Goal: Task Accomplishment & Management: Manage account settings

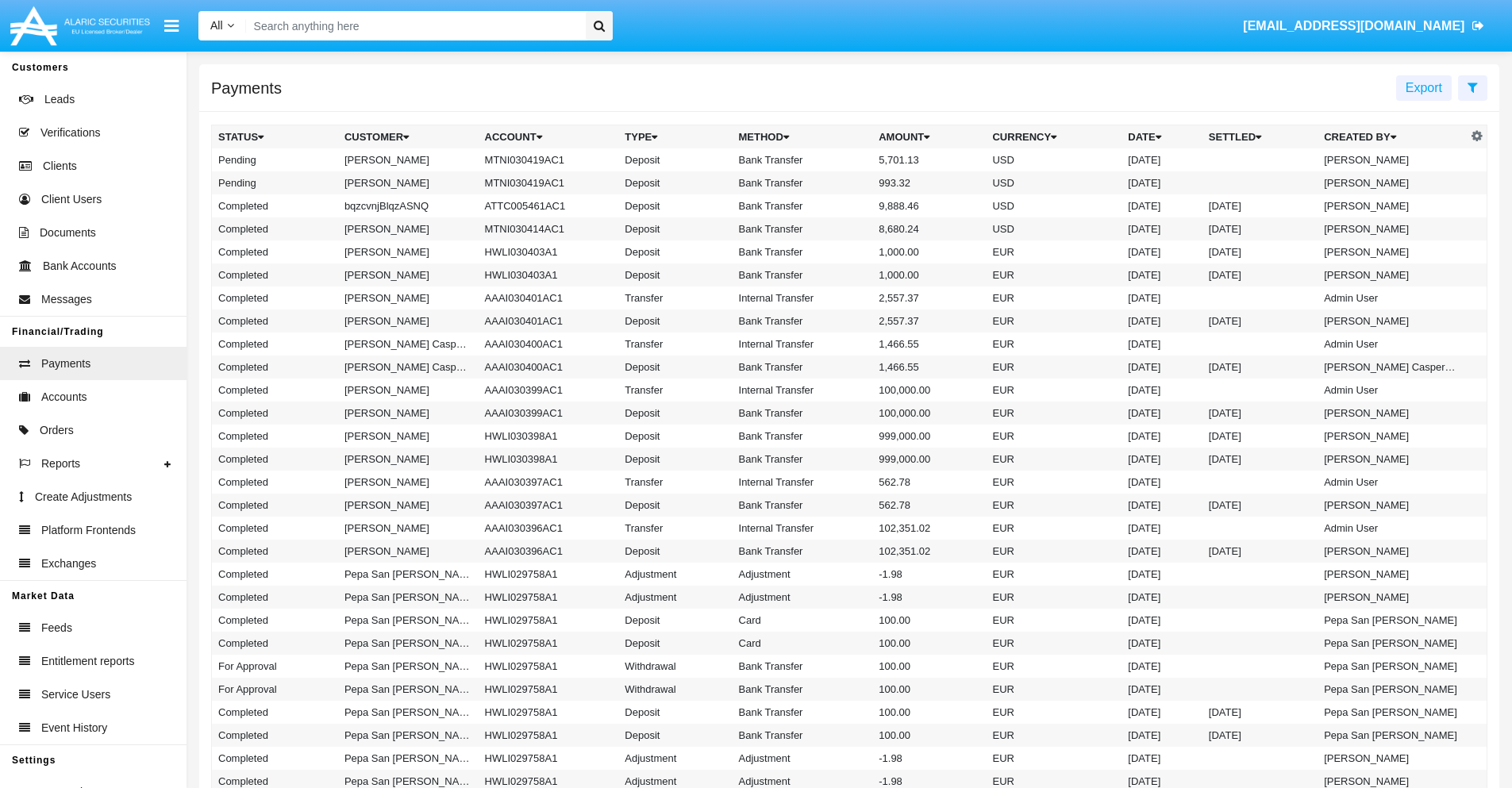
click at [1472, 86] on icon at bounding box center [1472, 87] width 10 height 13
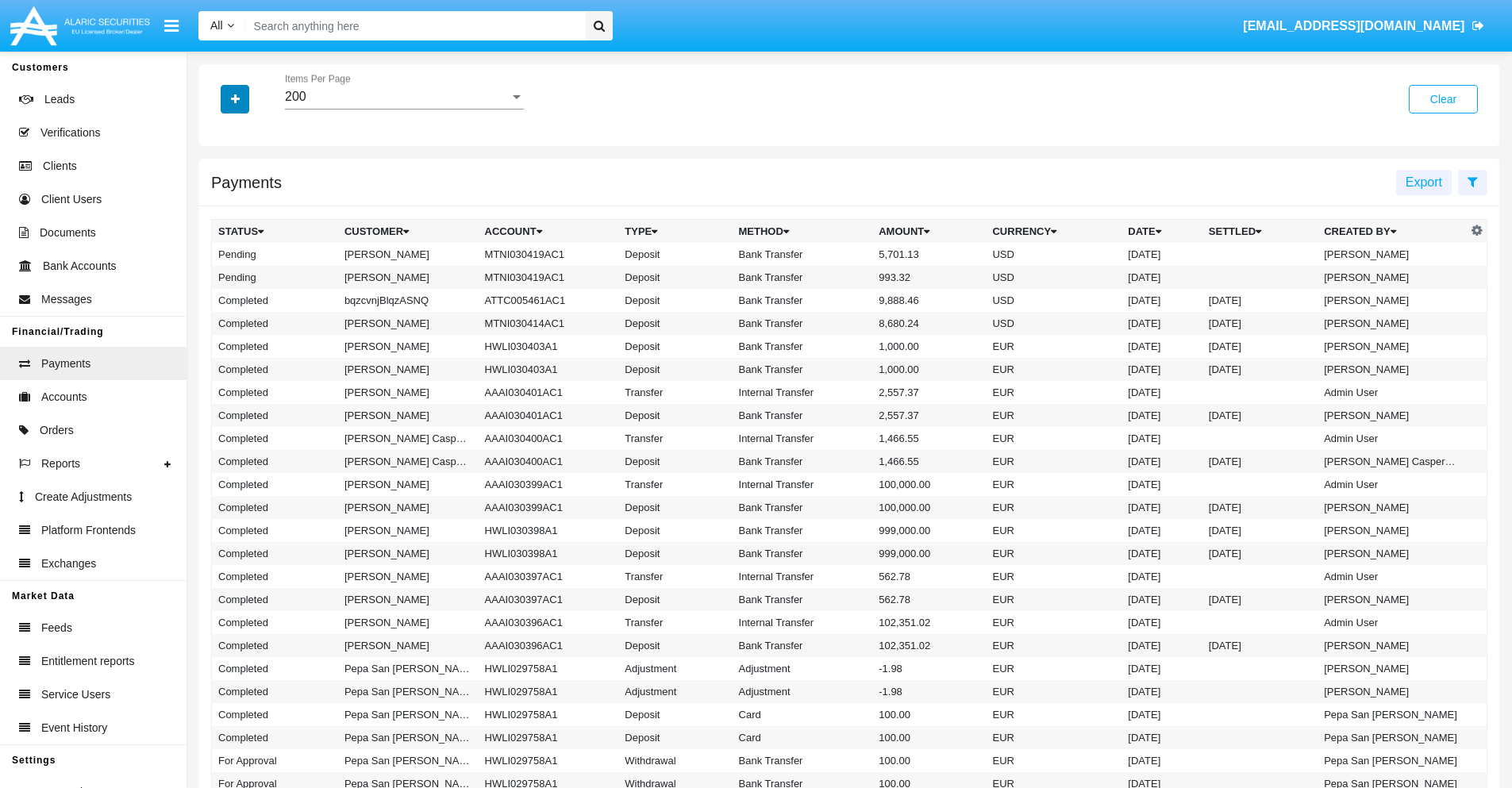
click at [235, 98] on icon "button" at bounding box center [235, 99] width 9 height 11
click at [249, 131] on span "Status" at bounding box center [249, 131] width 36 height 19
click at [218, 138] on input "Status" at bounding box center [217, 138] width 1 height 1
checkbox input "true"
click at [235, 98] on icon "button" at bounding box center [235, 99] width 9 height 11
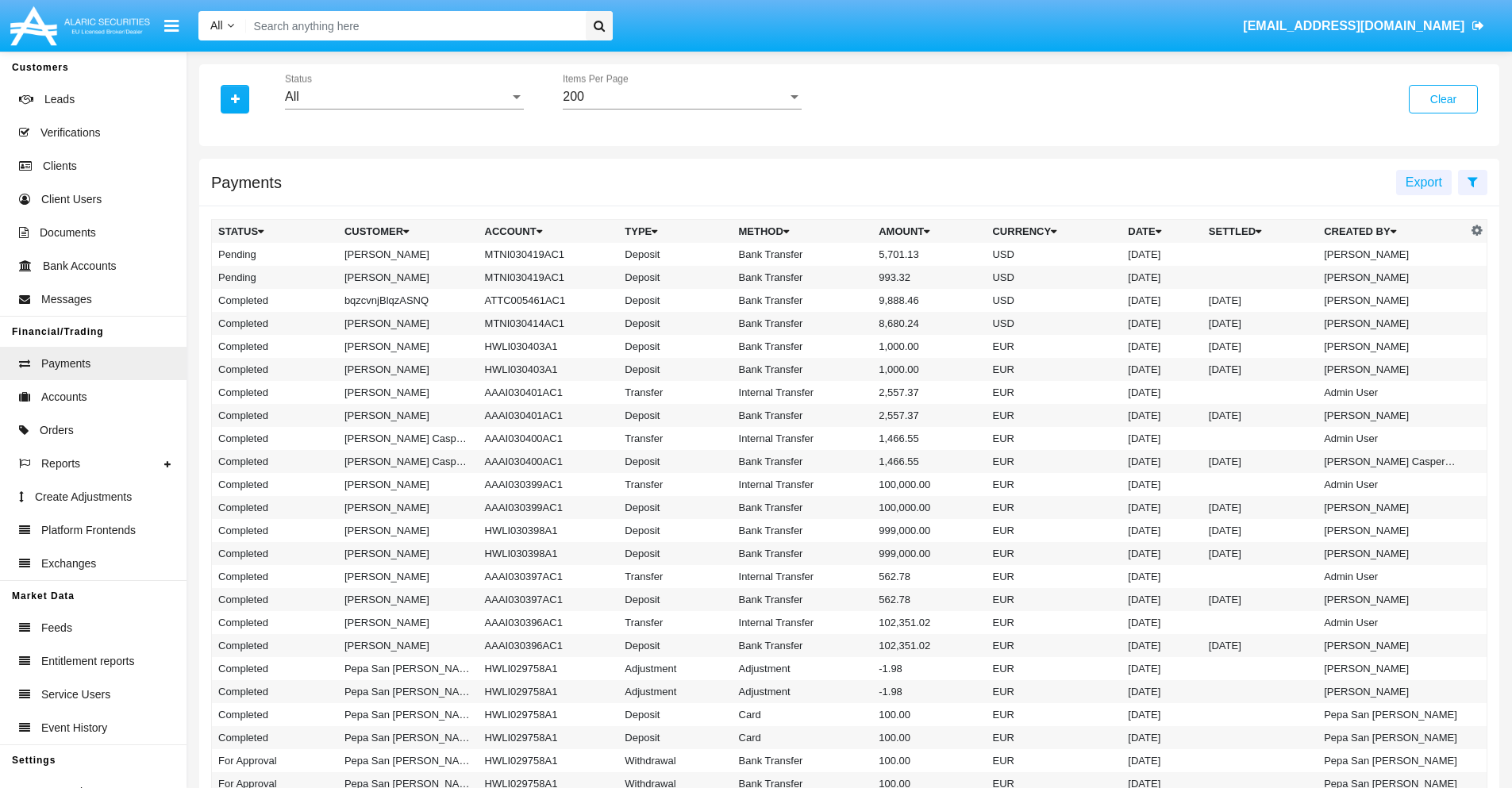
click at [404, 96] on div "All" at bounding box center [396, 97] width 224 height 14
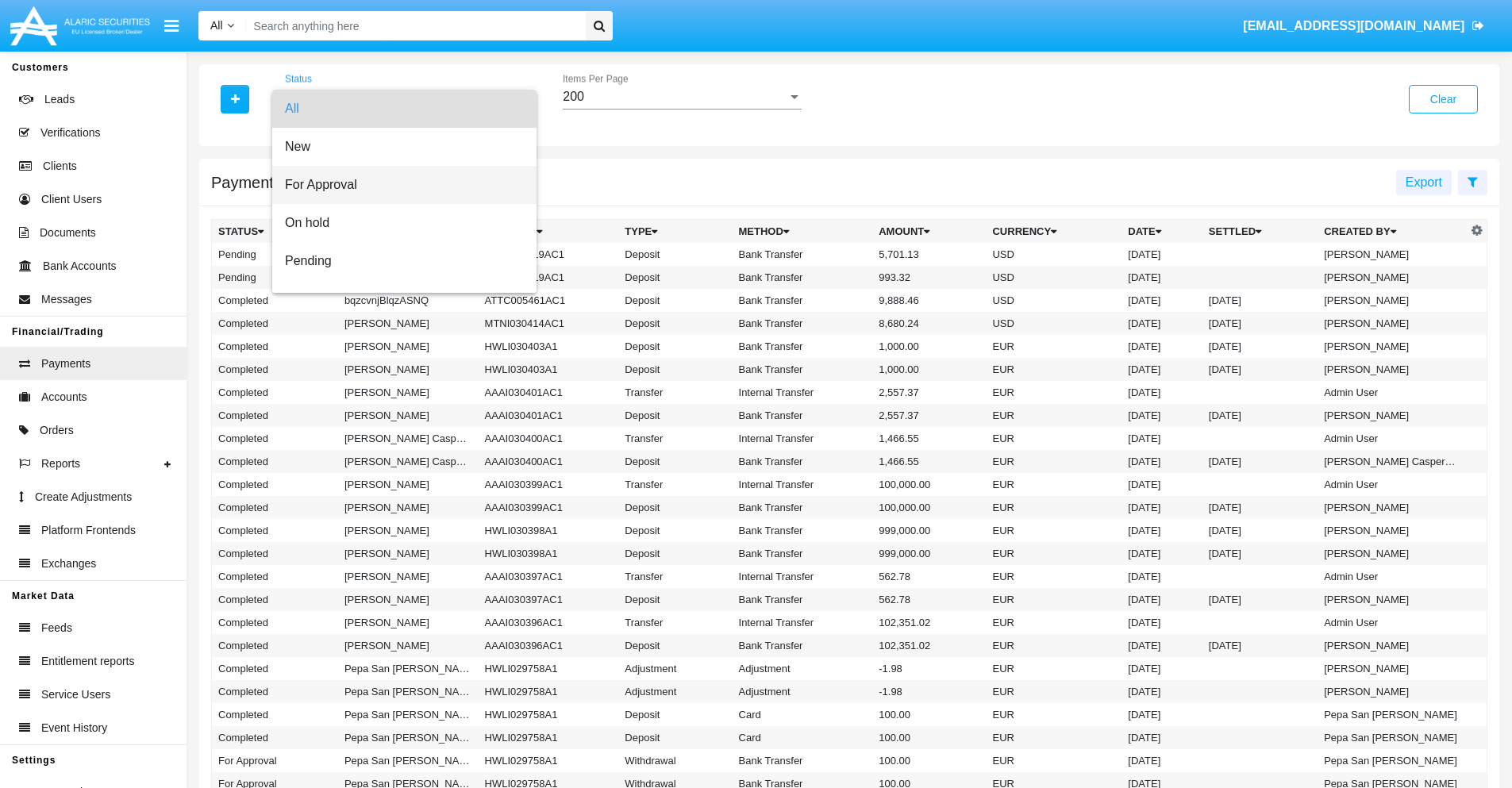
click at [398, 185] on span "For Approval" at bounding box center [404, 185] width 239 height 38
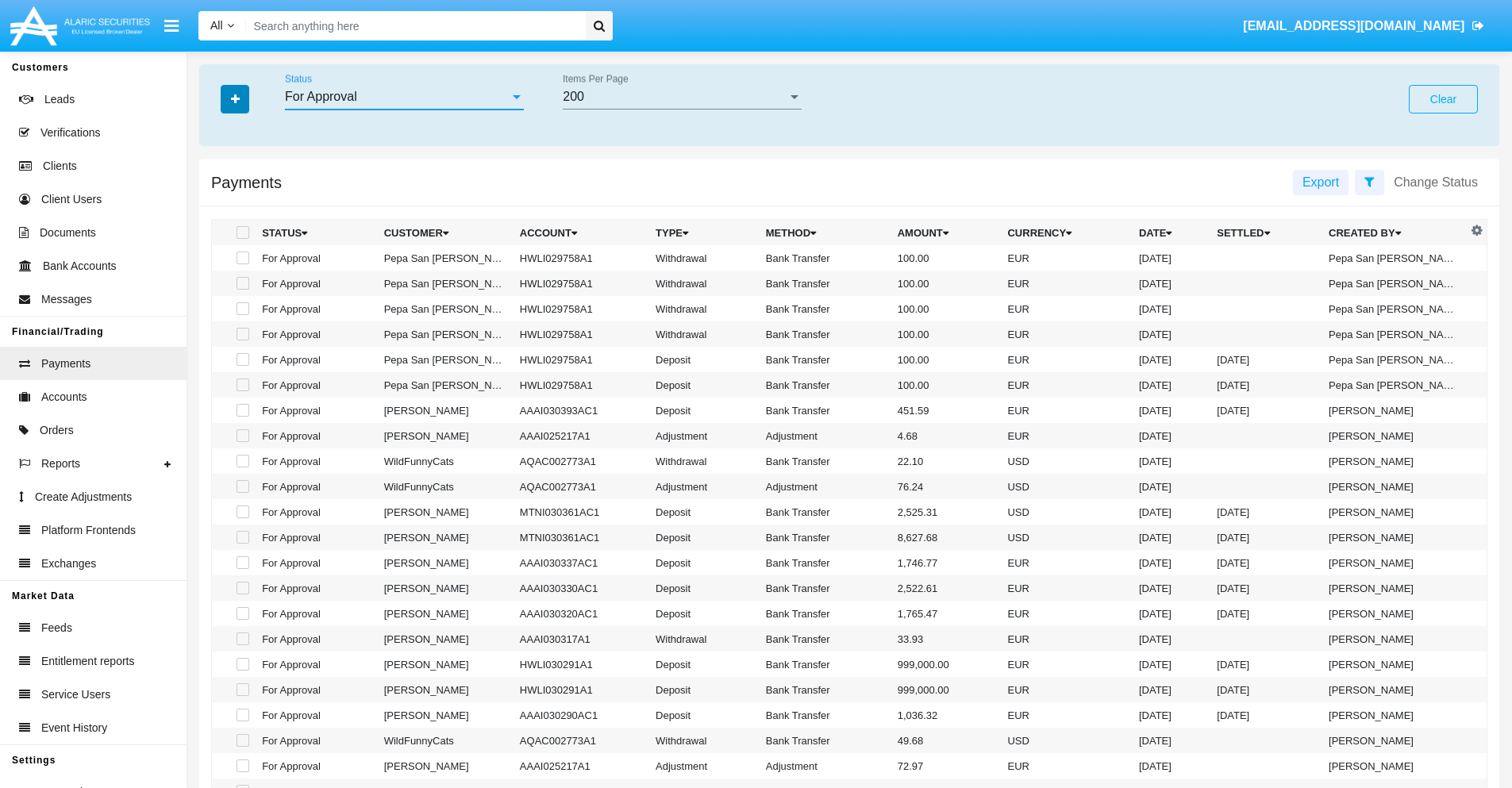
click at [235, 98] on icon "button" at bounding box center [235, 99] width 9 height 11
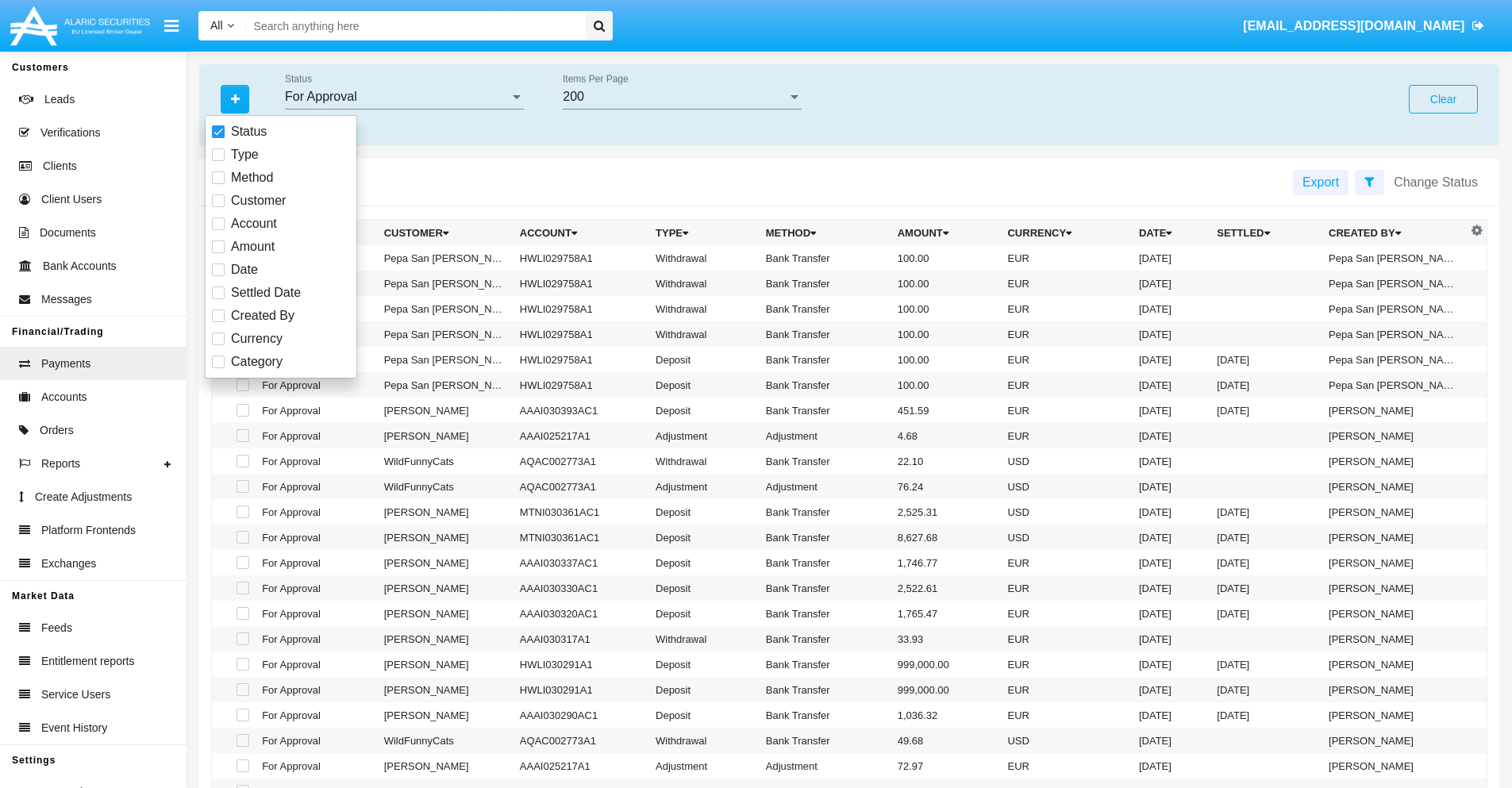
click at [257, 339] on span "Currency" at bounding box center [256, 339] width 51 height 19
click at [218, 345] on input "Currency" at bounding box center [217, 345] width 1 height 1
checkbox input "true"
click at [235, 98] on icon "button" at bounding box center [235, 99] width 9 height 11
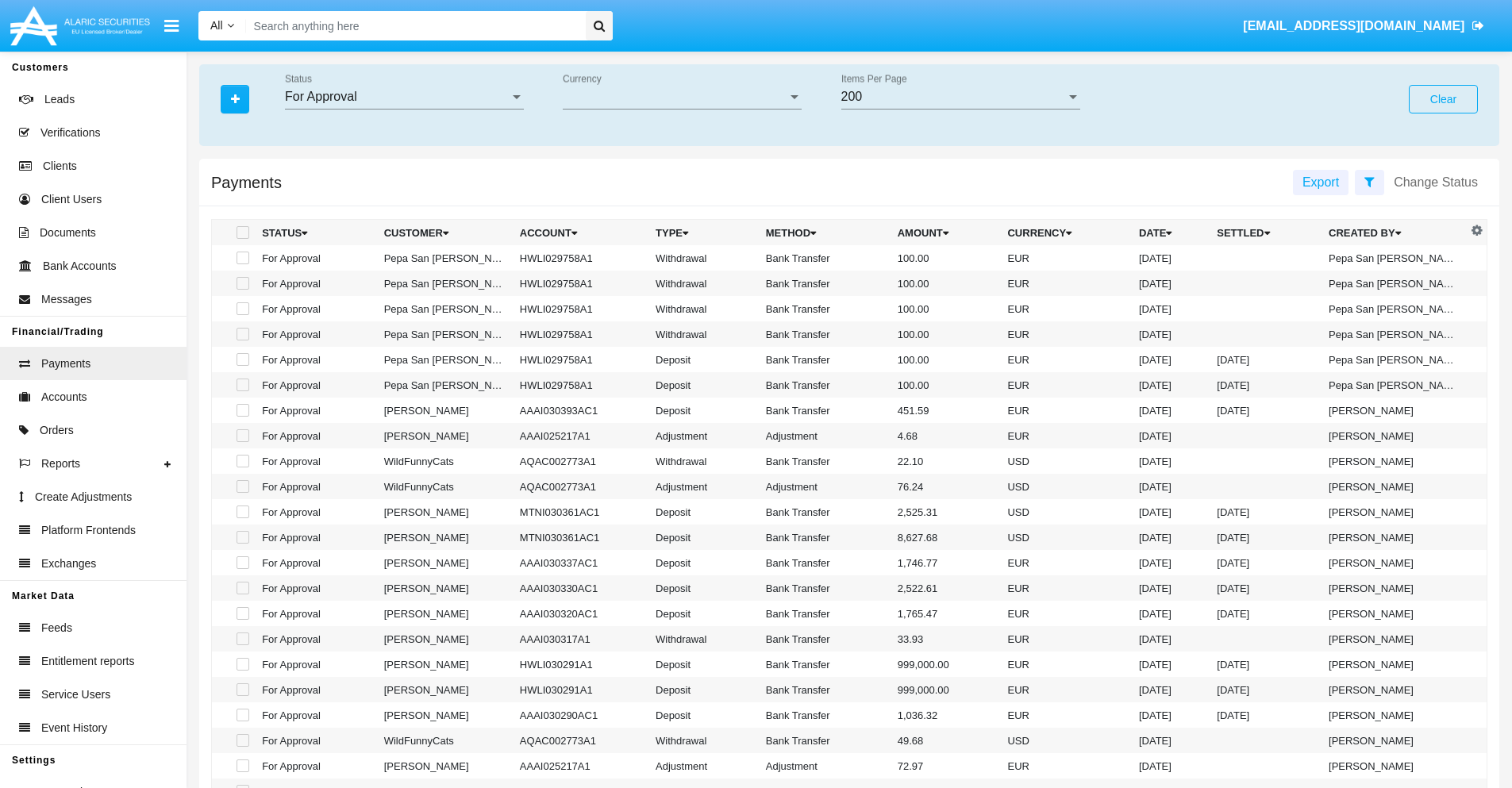
click at [682, 96] on span "Currency" at bounding box center [675, 97] width 224 height 14
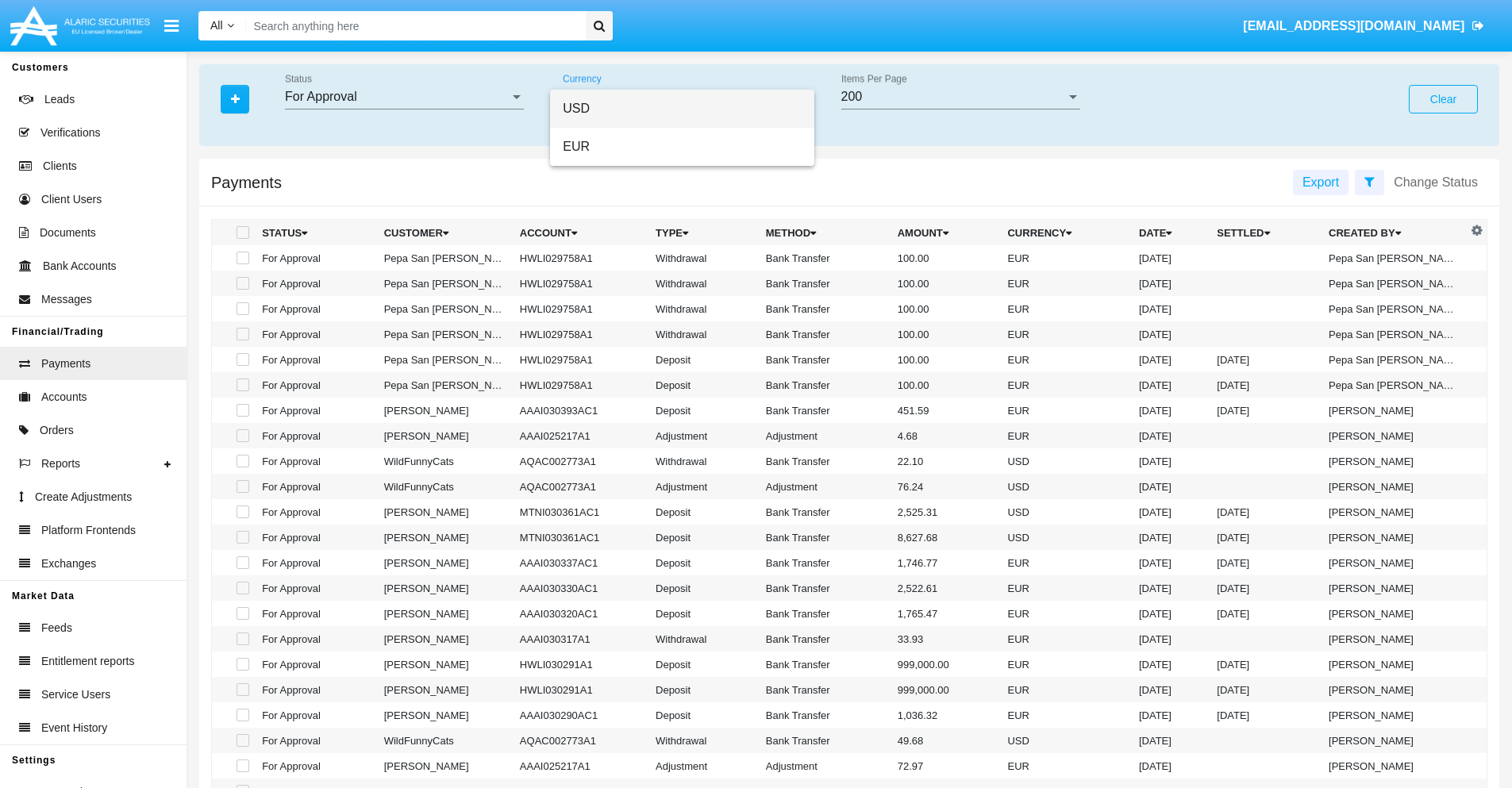
click at [682, 109] on span "USD" at bounding box center [682, 109] width 239 height 38
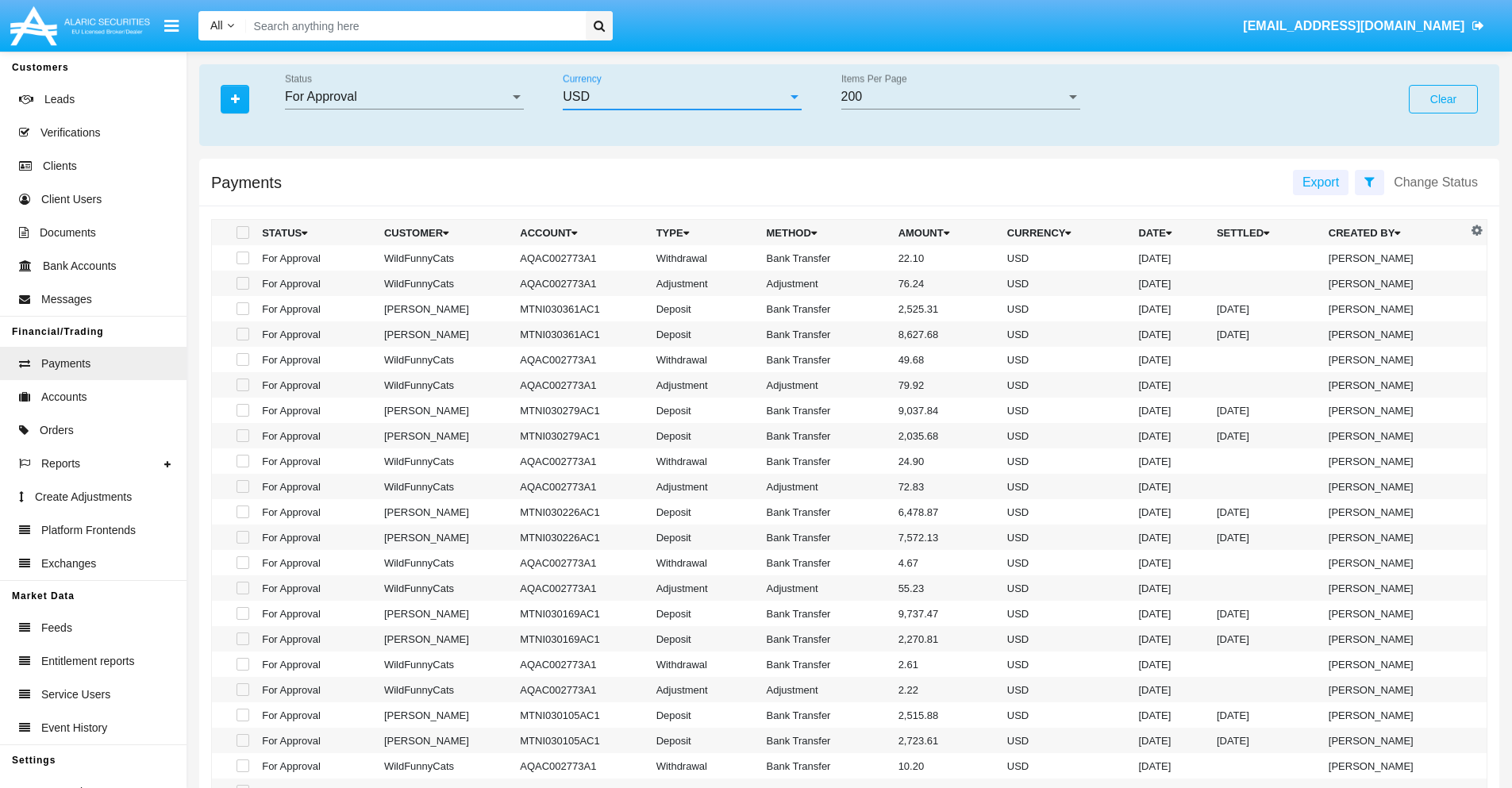
click at [241, 258] on span at bounding box center [243, 258] width 13 height 13
click at [242, 264] on input "checkbox" at bounding box center [242, 264] width 1 height 1
checkbox input "true"
click at [241, 283] on span at bounding box center [243, 283] width 13 height 13
click at [242, 290] on input "checkbox" at bounding box center [242, 290] width 1 height 1
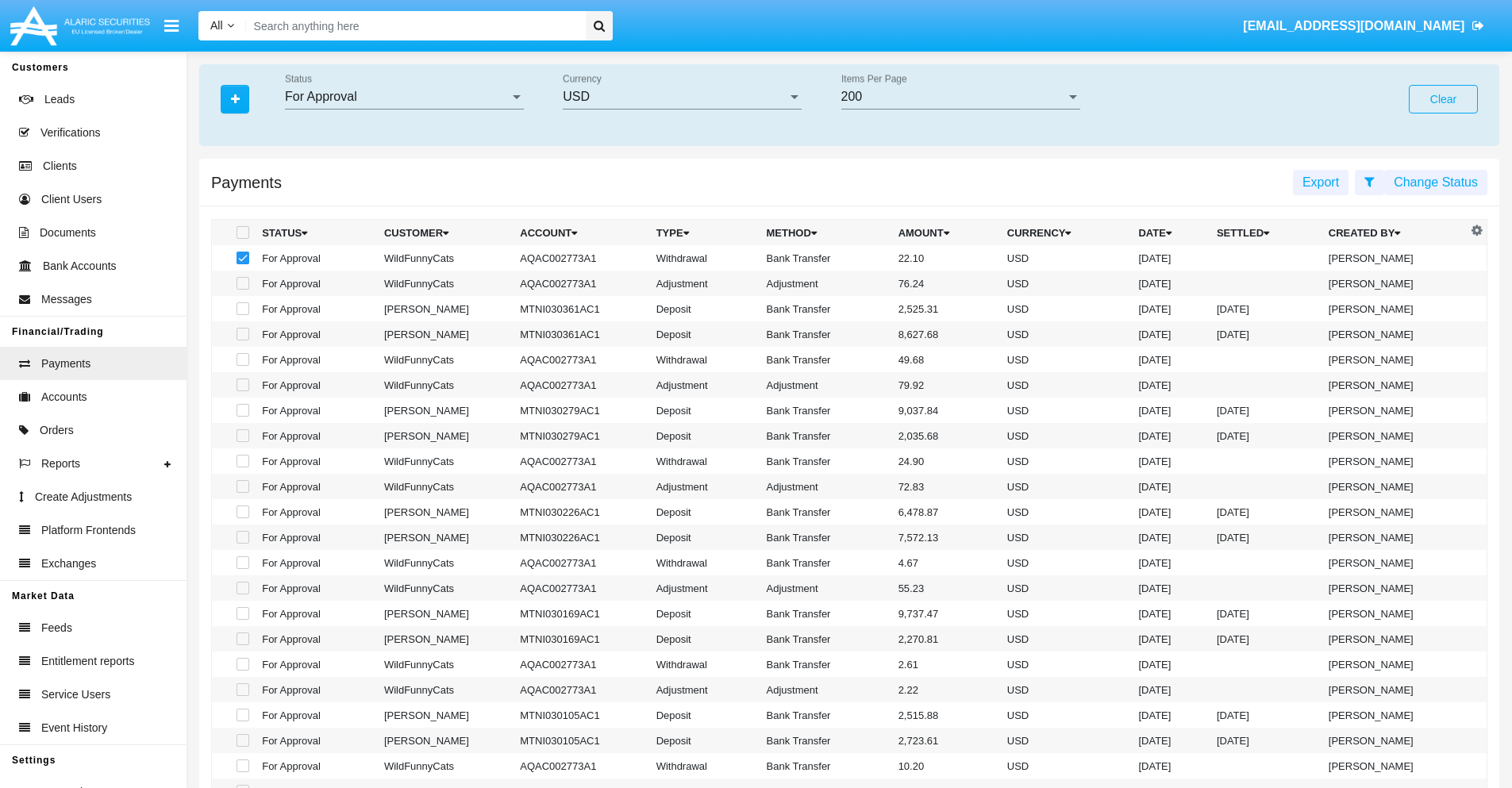
checkbox input "true"
